Goal: Navigation & Orientation: Find specific page/section

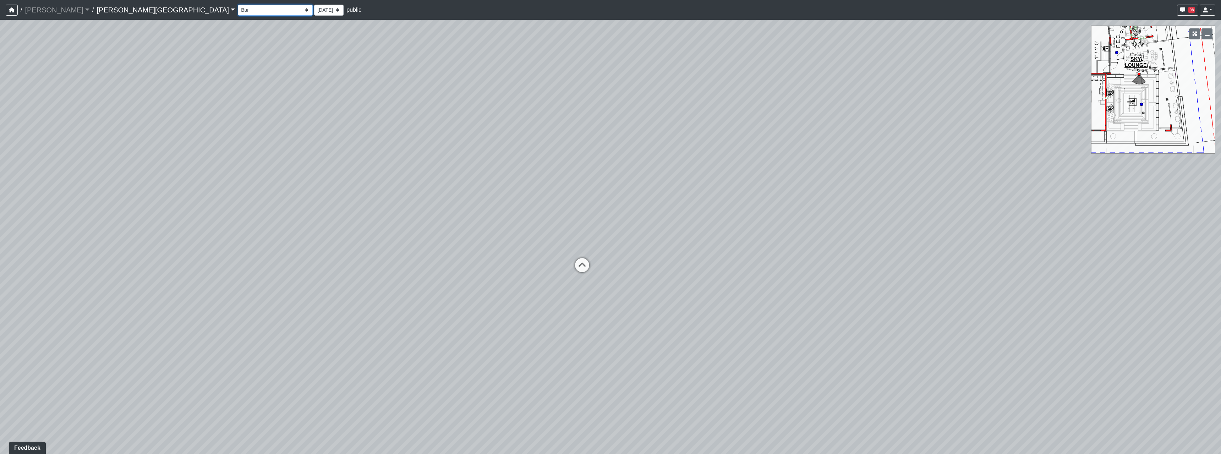
click at [238, 11] on select "Hallway Hospitality Bar Package Room Package Room Entry Pool Courtyard Entry 1 …" at bounding box center [275, 10] width 75 height 11
click at [238, 5] on select "Hallway Hospitality Bar Package Room Package Room Entry Pool Courtyard Entry 1 …" at bounding box center [275, 10] width 75 height 11
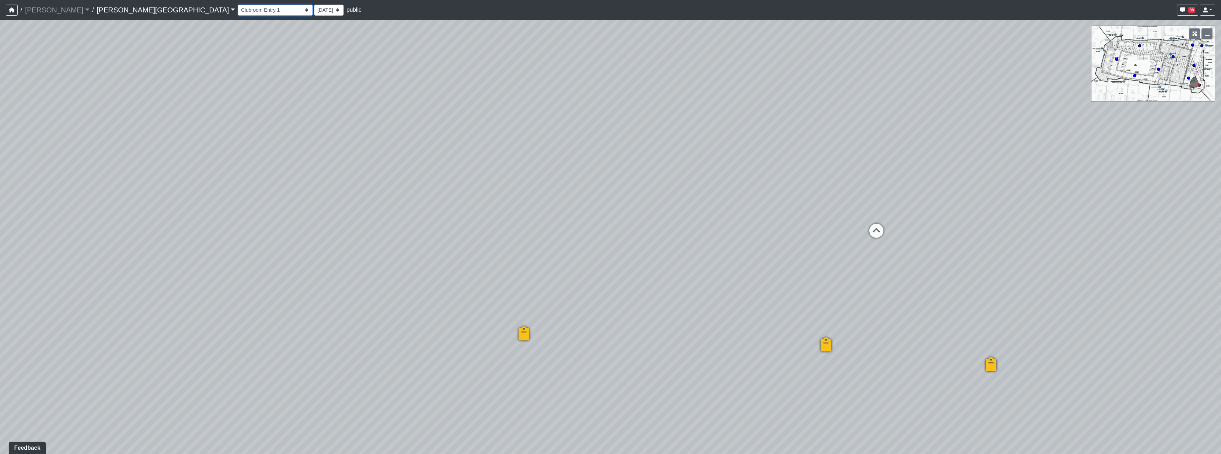
click at [238, 12] on select "Hallway Hospitality Bar Package Room Package Room Entry Pool Courtyard Entry 1 …" at bounding box center [275, 10] width 75 height 11
click at [238, 5] on select "Hallway Hospitality Bar Package Room Package Room Entry Pool Courtyard Entry 1 …" at bounding box center [275, 10] width 75 height 11
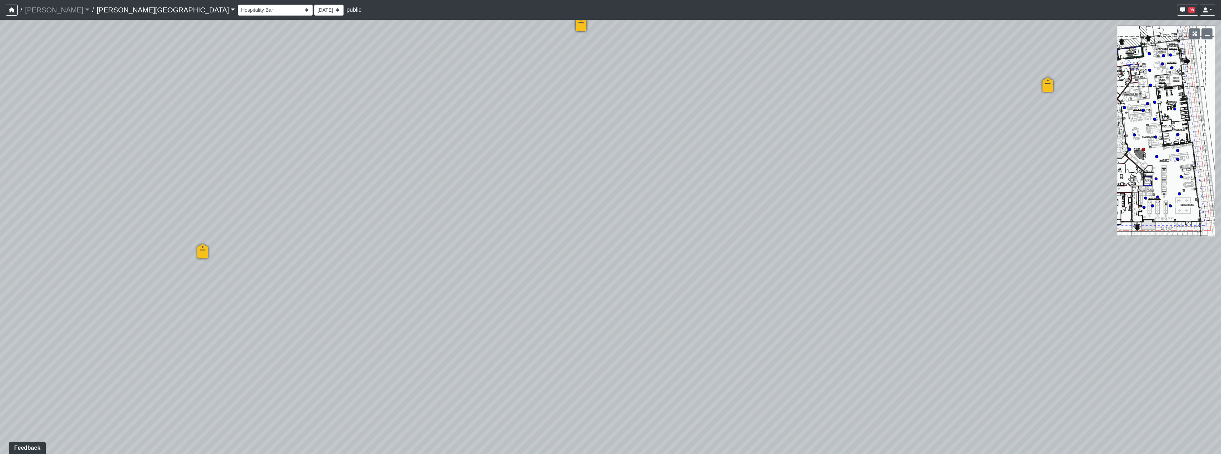
drag, startPoint x: 671, startPoint y: 212, endPoint x: 45, endPoint y: 83, distance: 638.6
click at [104, 91] on div "Loading... Entry Loading... Seating Loading... Created by [PERSON_NAME] - [DATE…" at bounding box center [610, 237] width 1221 height 434
drag, startPoint x: 687, startPoint y: 186, endPoint x: 300, endPoint y: 299, distance: 403.2
click at [299, 299] on div "Loading... Entry Loading... Seating Loading... Created by [PERSON_NAME] - [DATE…" at bounding box center [610, 237] width 1221 height 434
click at [330, 287] on icon at bounding box center [324, 294] width 21 height 21
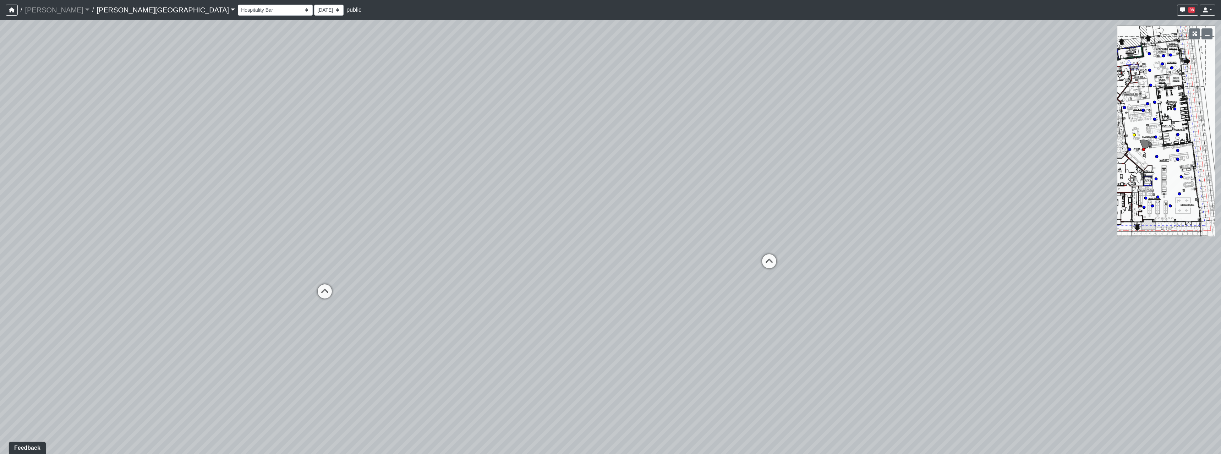
select select "73Ke7bDKEE2Avycb7iYGqE"
drag, startPoint x: 725, startPoint y: 285, endPoint x: 236, endPoint y: 245, distance: 491.1
click at [236, 243] on div "Loading... Entry Loading... Seating Loading... Created by [PERSON_NAME] - [DATE…" at bounding box center [610, 237] width 1221 height 434
drag, startPoint x: 664, startPoint y: 258, endPoint x: 587, endPoint y: 436, distance: 194.4
click at [594, 439] on div "Loading... Entry Loading... Seating Loading... Created by [PERSON_NAME] - [DATE…" at bounding box center [610, 237] width 1221 height 434
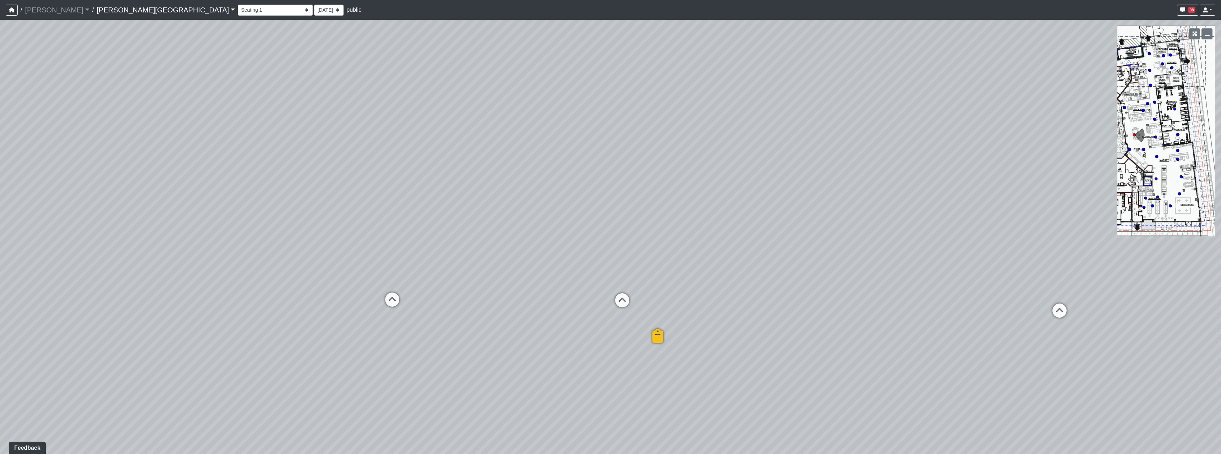
drag, startPoint x: 940, startPoint y: 126, endPoint x: 740, endPoint y: 35, distance: 220.2
click at [740, 35] on div "Loading... Entry Loading... Seating Loading... Created by [PERSON_NAME] - [DATE…" at bounding box center [610, 237] width 1221 height 434
